Goal: Task Accomplishment & Management: Manage account settings

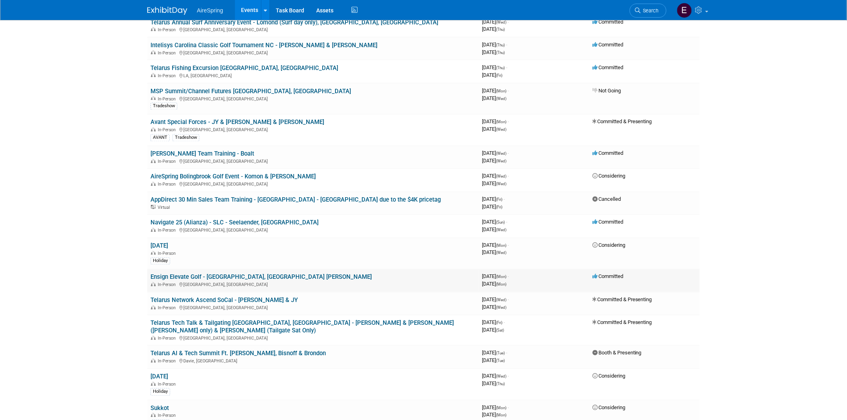
click at [265, 274] on link "Ensign Elevate Golf - [GEOGRAPHIC_DATA], [GEOGRAPHIC_DATA] [PERSON_NAME]" at bounding box center [260, 277] width 221 height 7
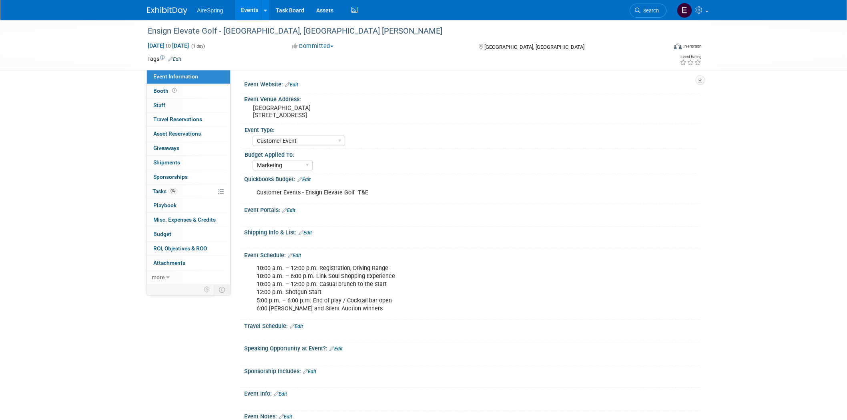
select select "Customer Event"
select select "Marketing"
drag, startPoint x: 263, startPoint y: 104, endPoint x: 338, endPoint y: 106, distance: 74.5
click at [338, 106] on pre "Fairbanks Ranch Country Club 15150 San Dieguito Road" at bounding box center [339, 111] width 172 height 14
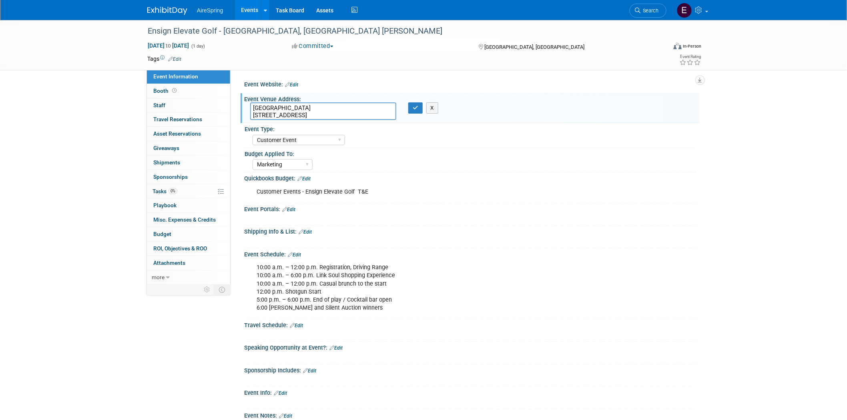
drag, startPoint x: 253, startPoint y: 107, endPoint x: 347, endPoint y: 108, distance: 93.7
click at [347, 108] on textarea "Fairbanks Ranch Country Club 15150 San Dieguito Road" at bounding box center [323, 111] width 146 height 18
drag, startPoint x: 386, startPoint y: 132, endPoint x: 339, endPoint y: 122, distance: 48.3
click at [386, 131] on div "Event Type: AireSpring Event AireSpring Internal Partner Event Training Tradesh…" at bounding box center [469, 135] width 453 height 24
drag, startPoint x: 262, startPoint y: 102, endPoint x: 334, endPoint y: 101, distance: 72.1
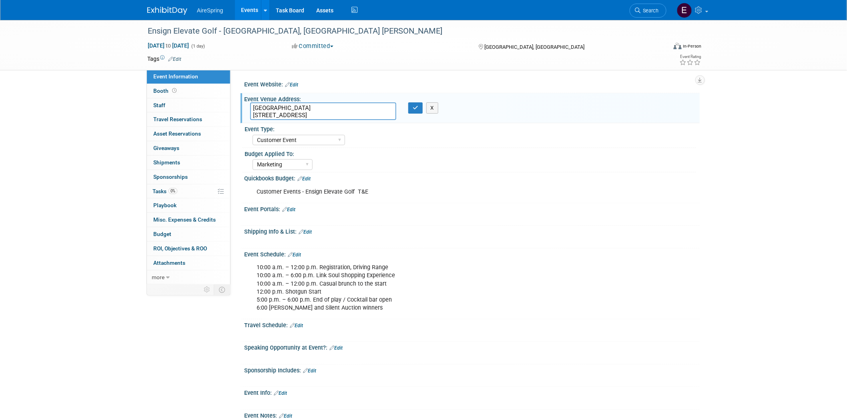
click at [334, 101] on div "Event Venue Address: Fairbanks Ranch Country Club 15150 San Dieguito Road Fairb…" at bounding box center [470, 108] width 459 height 30
drag, startPoint x: 388, startPoint y: 180, endPoint x: 293, endPoint y: 134, distance: 106.1
click at [387, 174] on div "Quickbooks Budget: Edit" at bounding box center [471, 177] width 455 height 10
drag, startPoint x: 253, startPoint y: 106, endPoint x: 354, endPoint y: 111, distance: 101.4
click at [354, 110] on textarea "Fairbanks Ranch Country Club 15150 San Dieguito Road" at bounding box center [323, 111] width 146 height 18
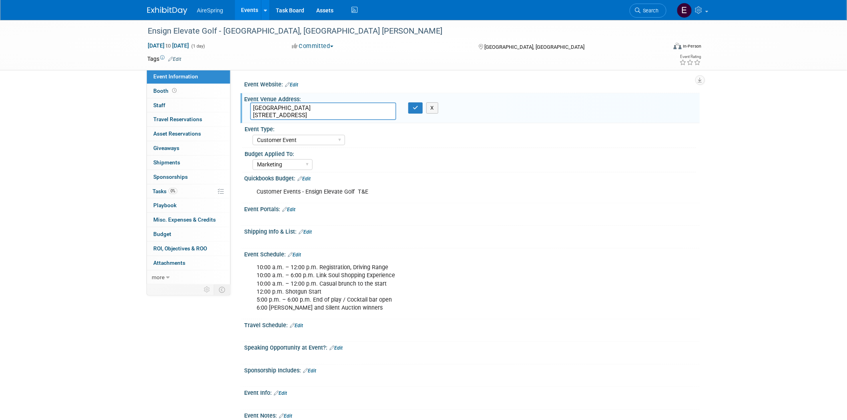
drag, startPoint x: 69, startPoint y: 48, endPoint x: 12, endPoint y: 54, distance: 57.1
click at [69, 46] on div "Ensign Elevate Golf - Rancho Santa Fe, CA Ken Bisnoff Sep 22, 2025 to Sep 22, 2…" at bounding box center [423, 45] width 847 height 50
